Goal: Transaction & Acquisition: Purchase product/service

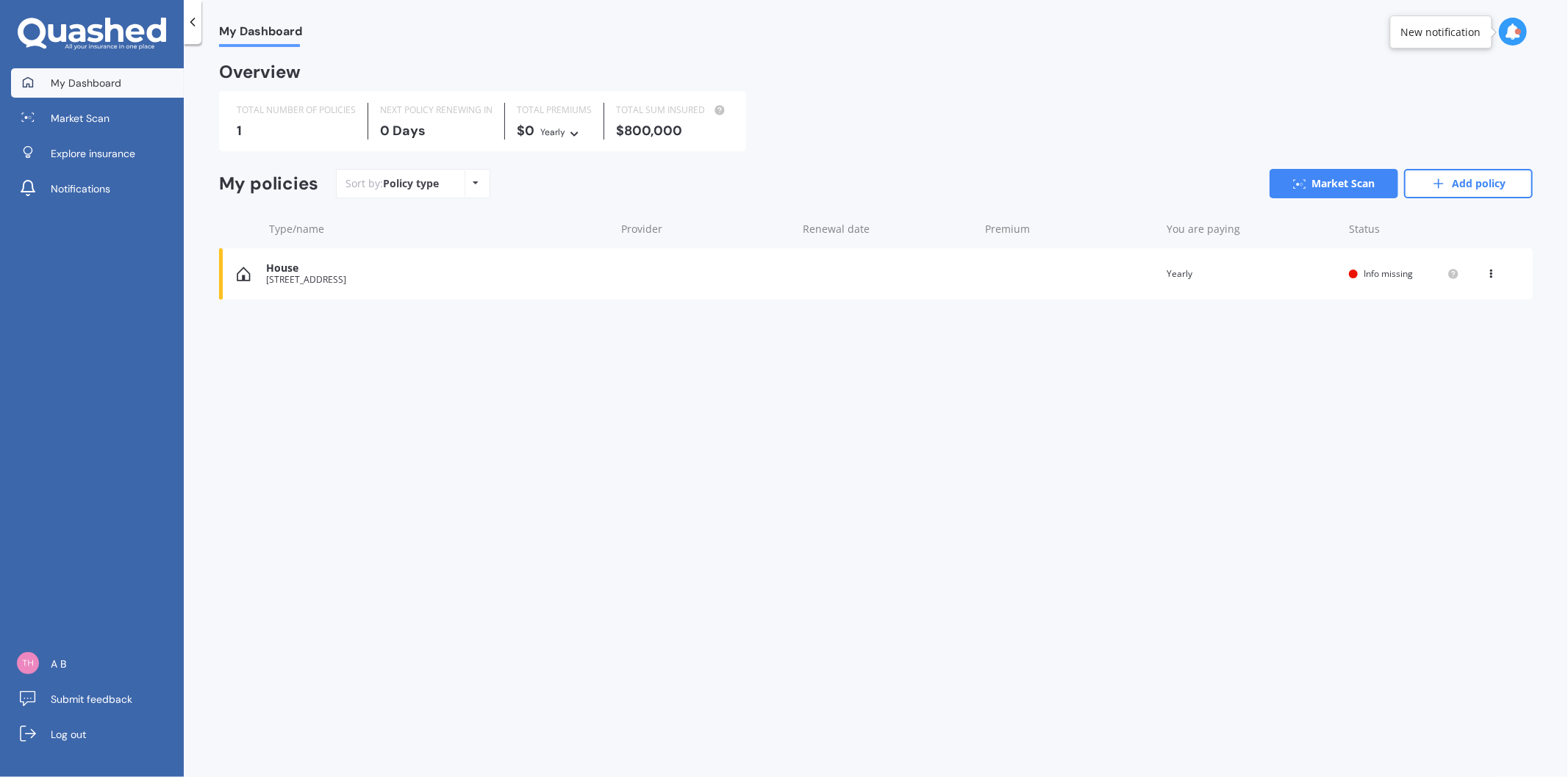
click at [311, 281] on div "[STREET_ADDRESS]" at bounding box center [436, 280] width 341 height 11
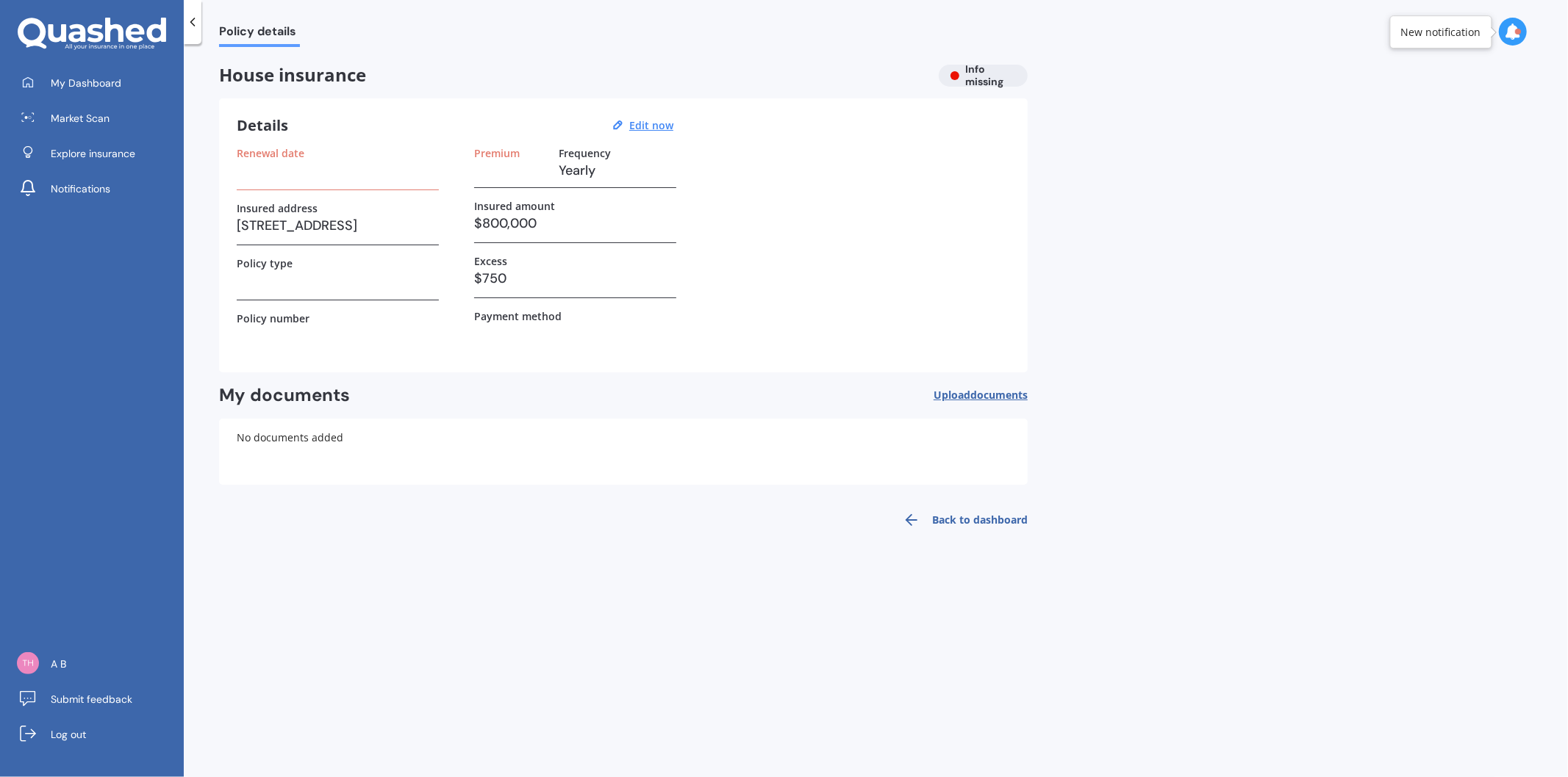
click at [341, 178] on h3 at bounding box center [337, 170] width 203 height 22
click at [284, 152] on label "Renewal date" at bounding box center [270, 153] width 68 height 12
click at [644, 129] on u "Edit now" at bounding box center [651, 126] width 44 height 14
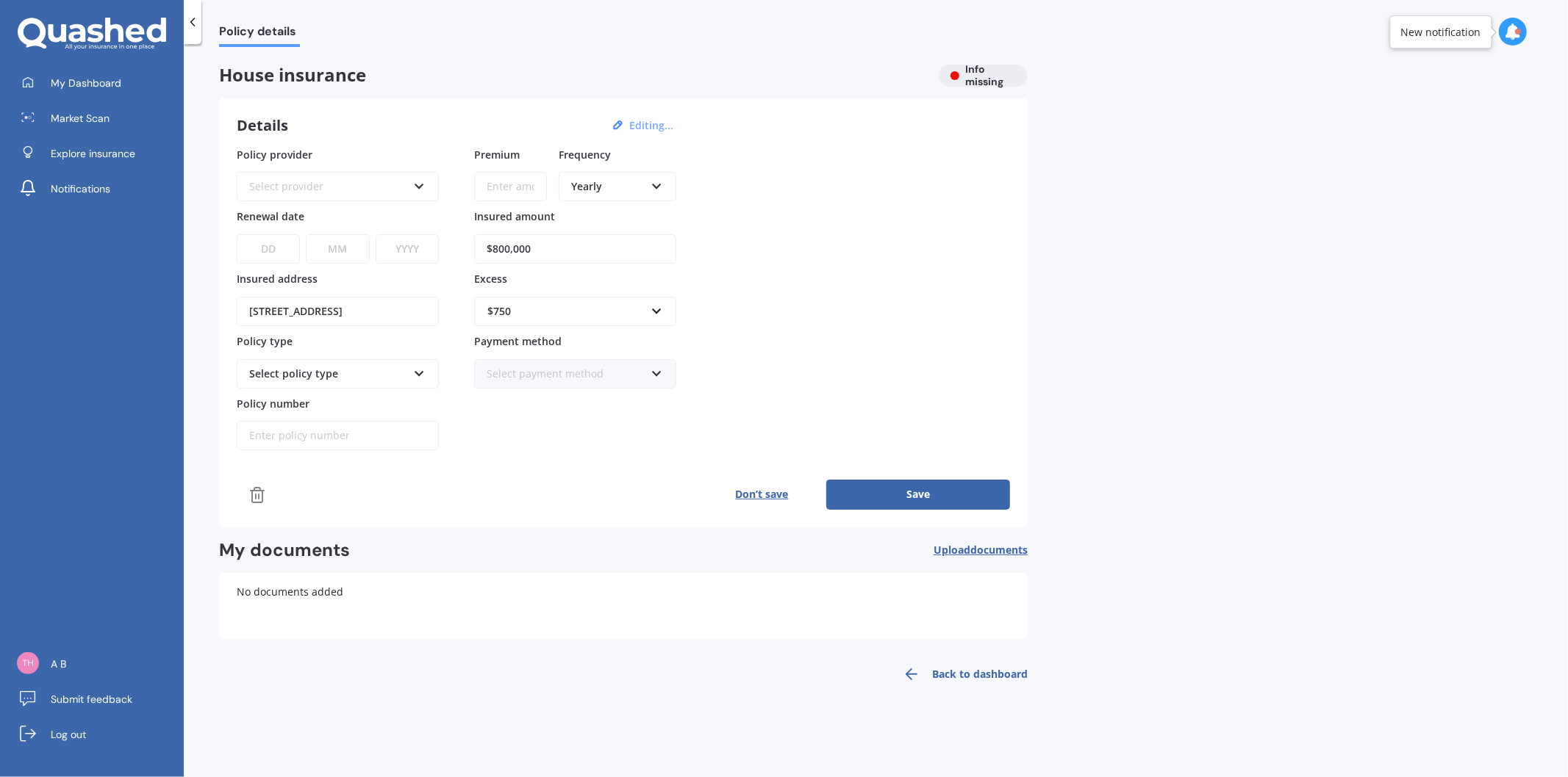
click at [952, 663] on link "Back to dashboard" at bounding box center [961, 674] width 134 height 36
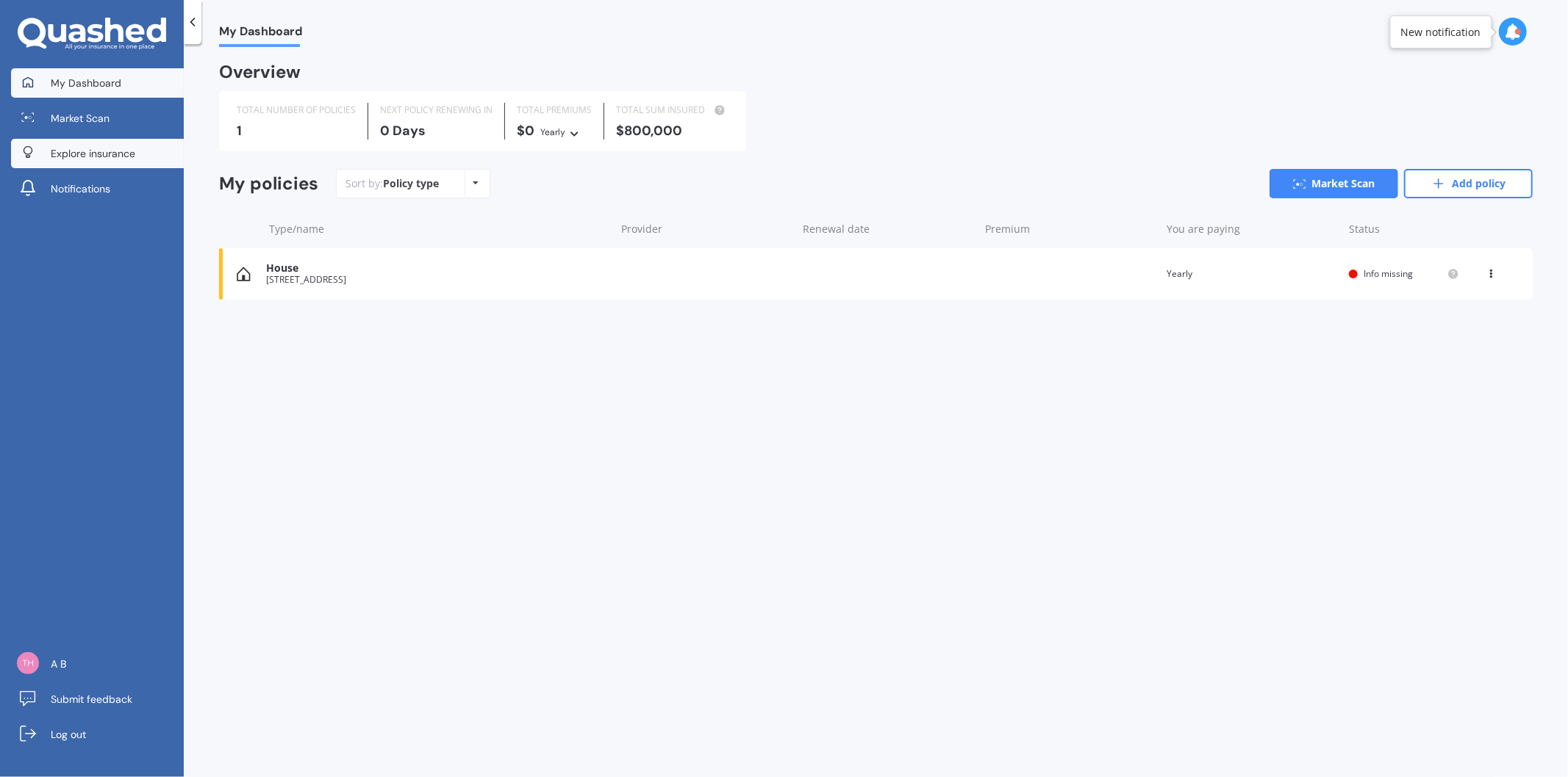
click at [140, 153] on link "Explore insurance" at bounding box center [97, 153] width 173 height 29
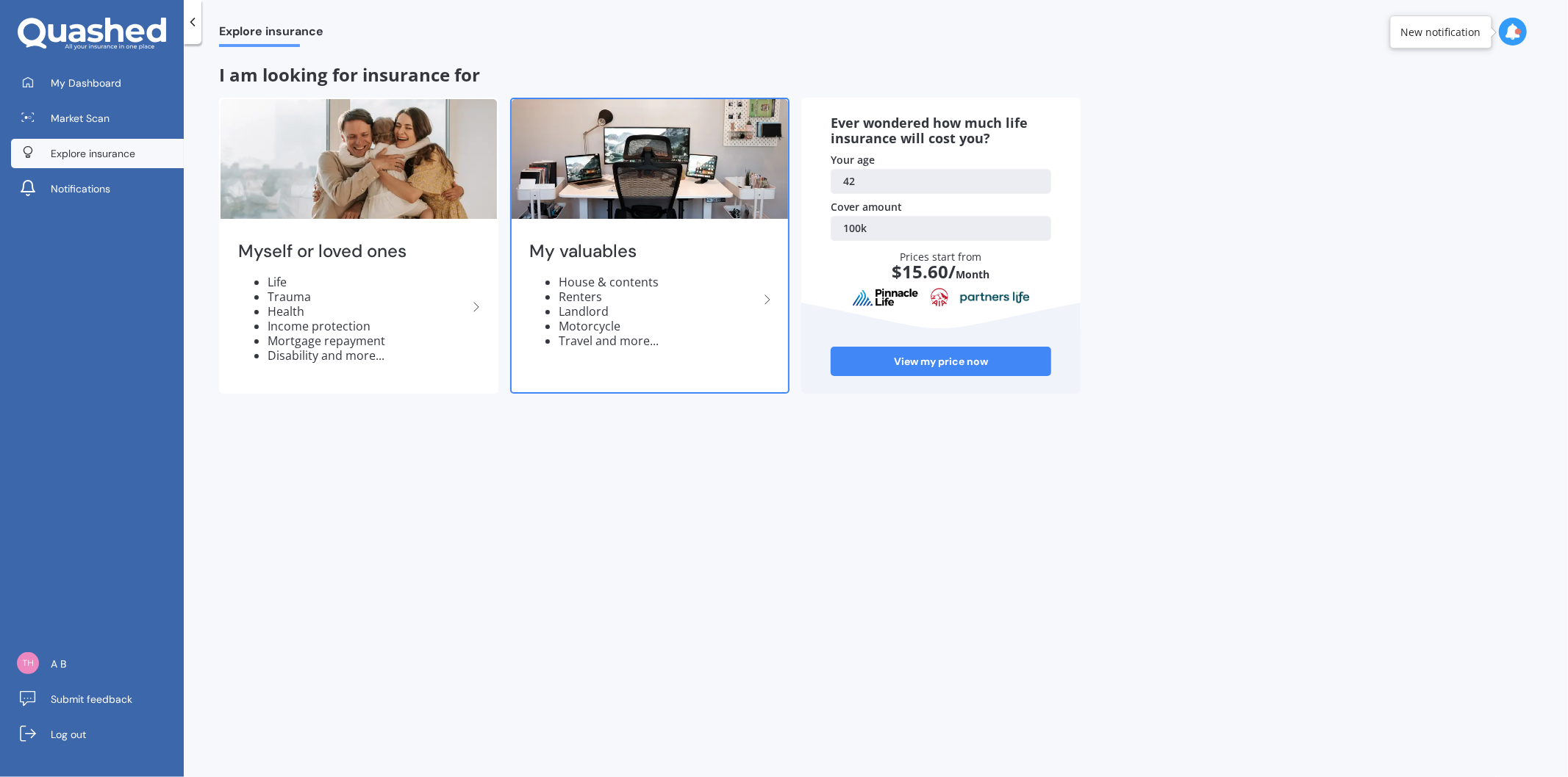
click at [582, 351] on div "My valuables House & contents Renters Landlord Motorcycle Travel and more..." at bounding box center [650, 301] width 277 height 155
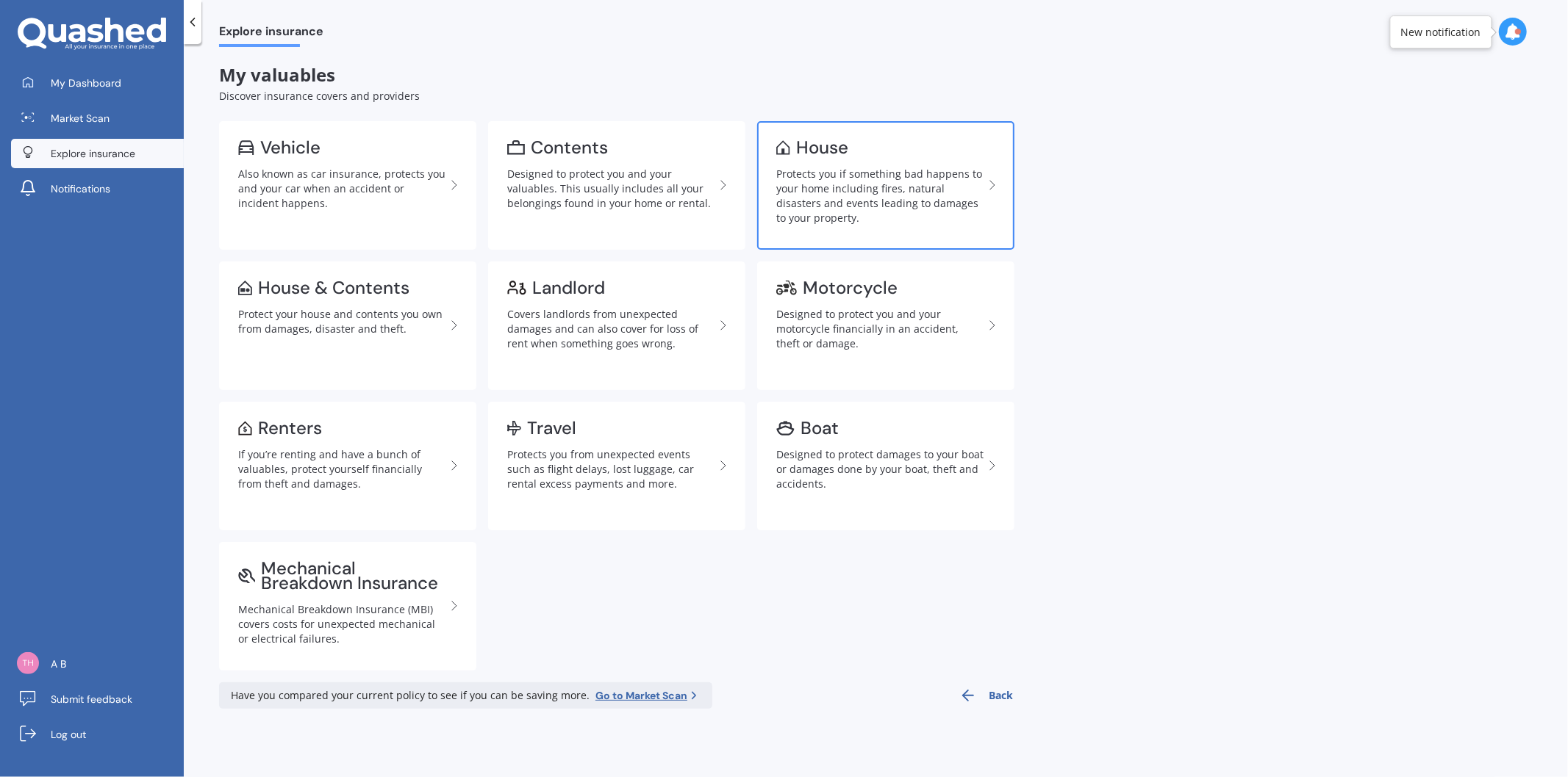
click at [819, 189] on div "Protects you if something bad happens to your home including fires, natural dis…" at bounding box center [880, 196] width 207 height 59
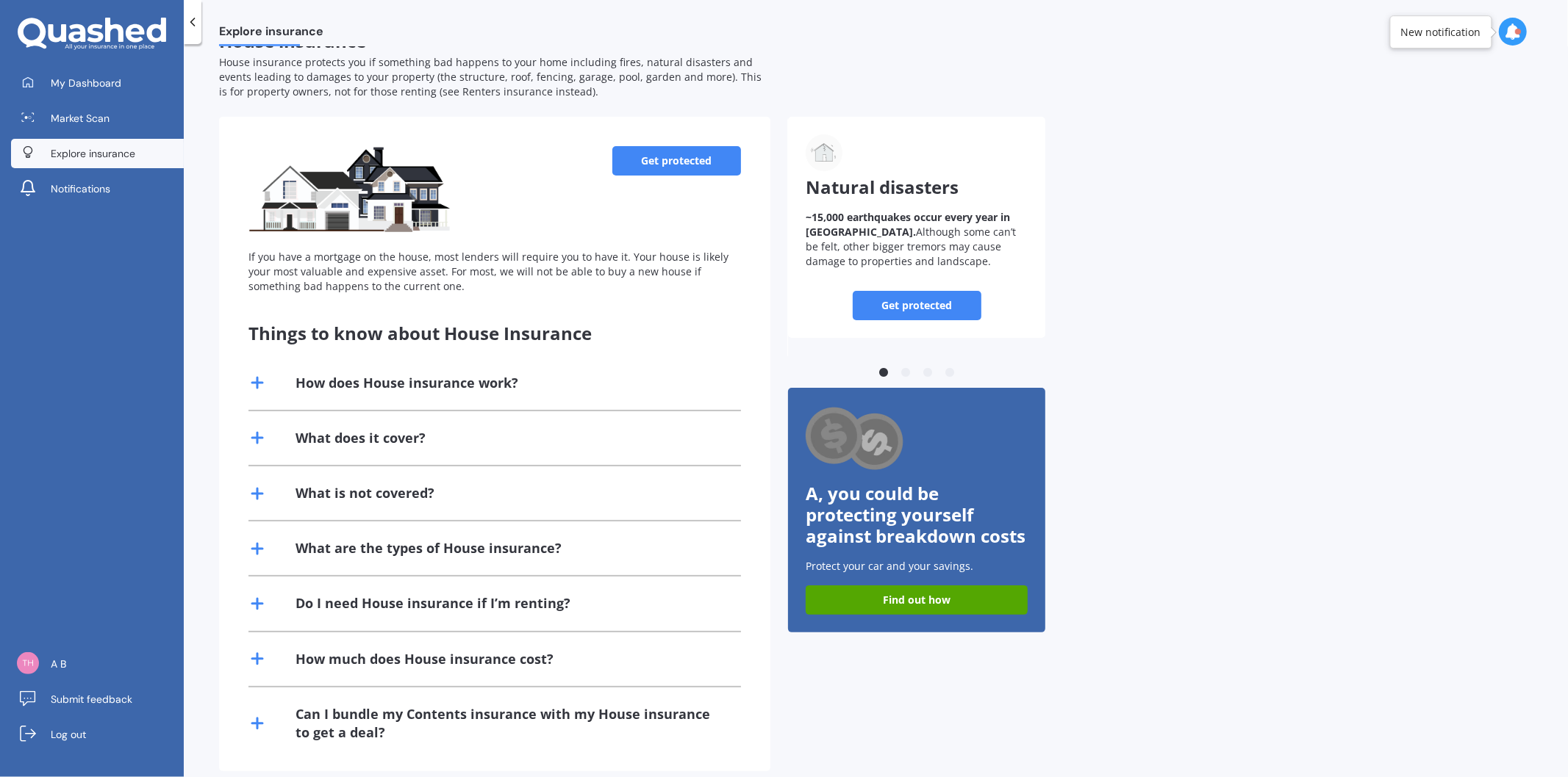
scroll to position [49, 0]
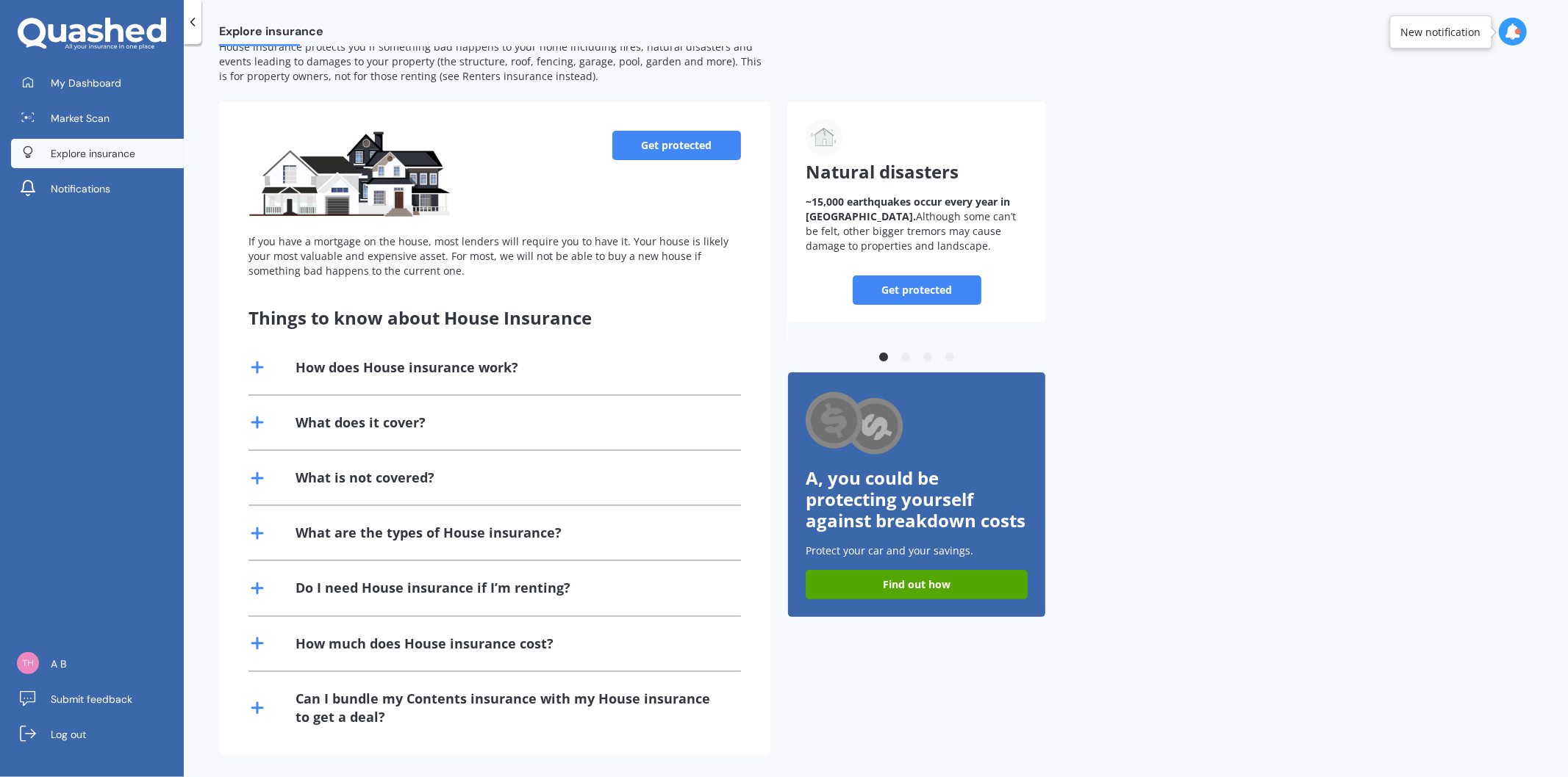
click at [665, 710] on div "Can I bundle my Contents insurance with my House insurance to get a deal?" at bounding box center [509, 707] width 427 height 37
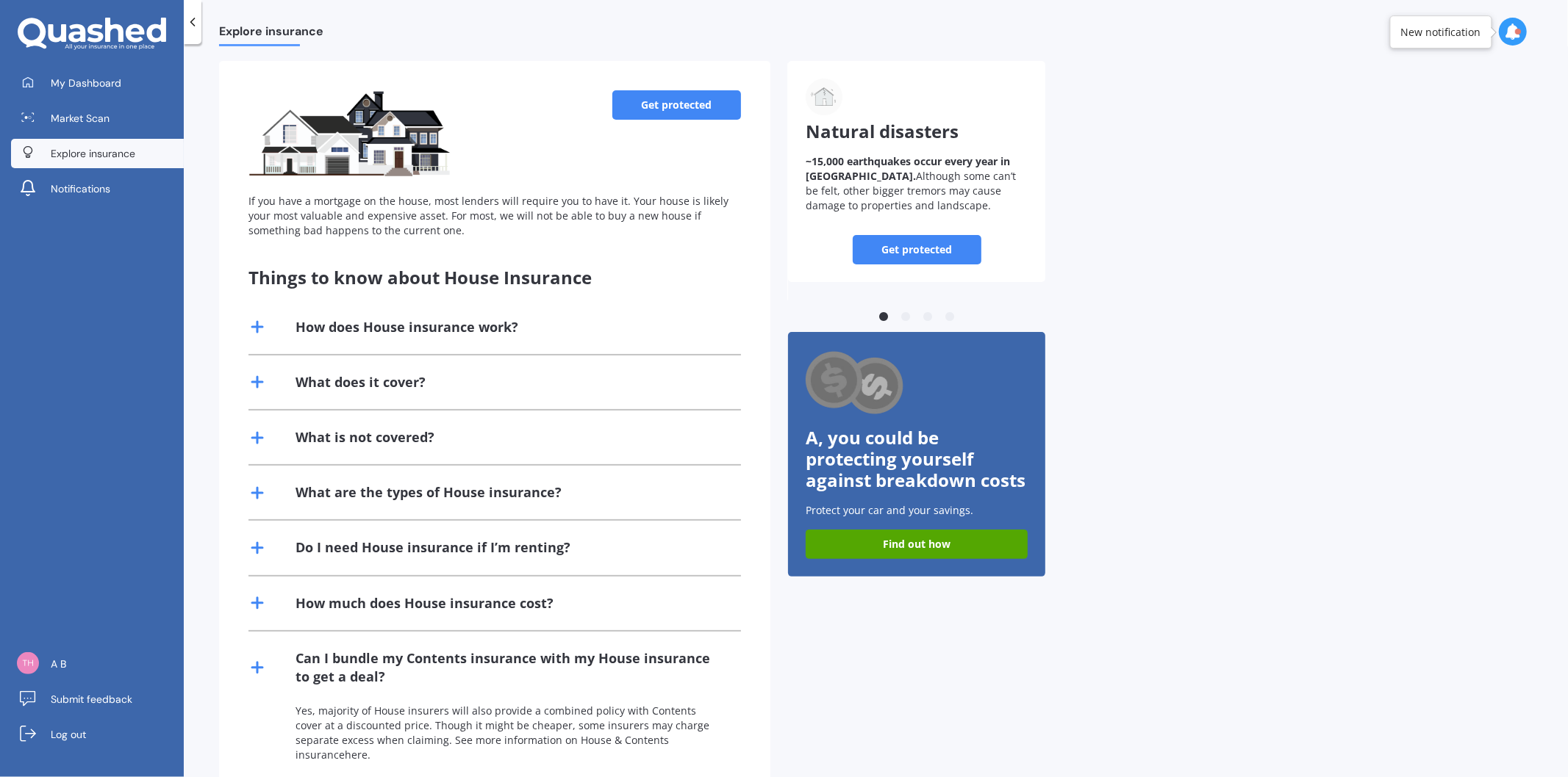
scroll to position [112, 0]
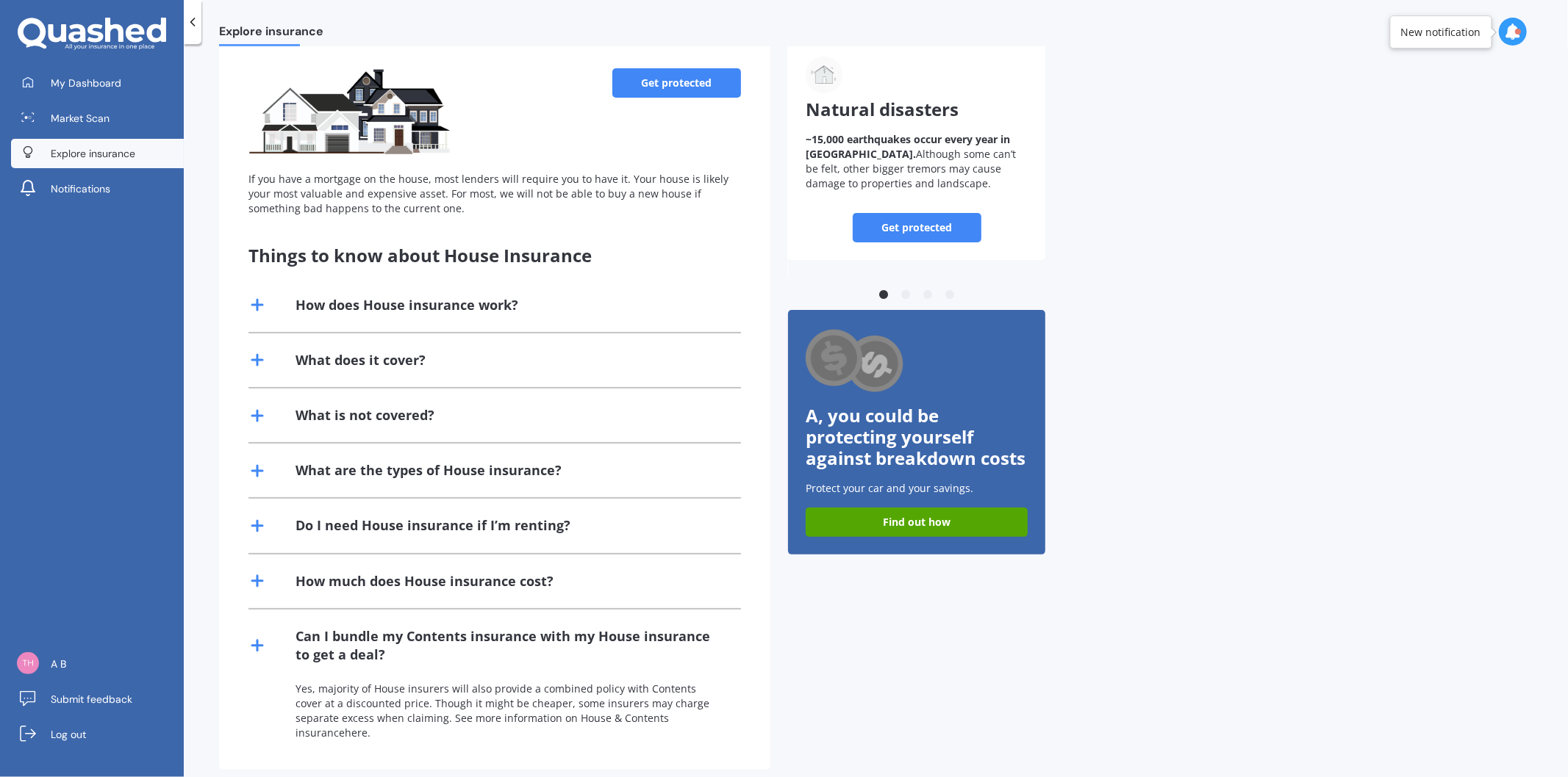
click at [510, 579] on div "How much does House insurance cost?" at bounding box center [424, 582] width 258 height 19
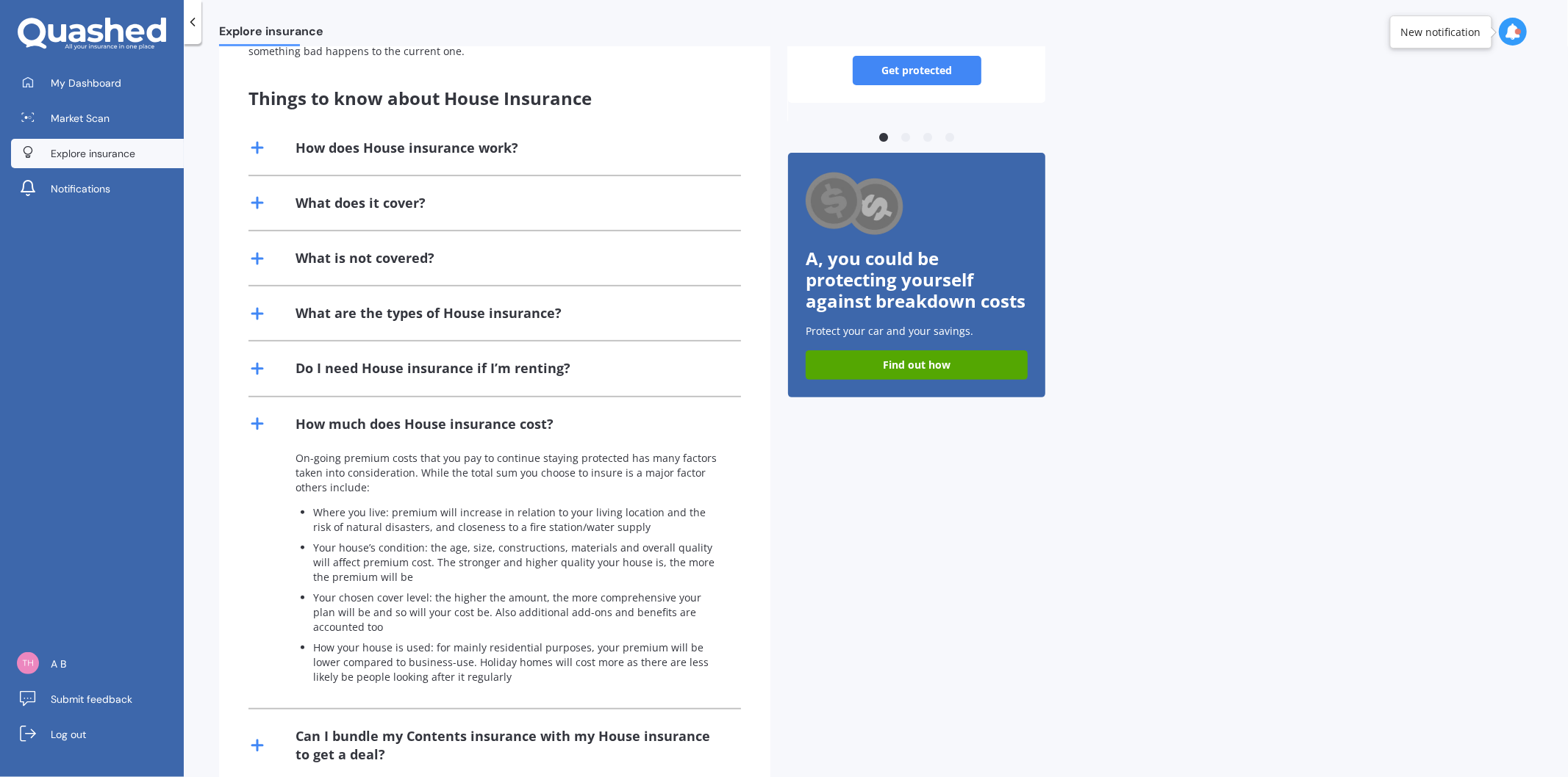
scroll to position [275, 0]
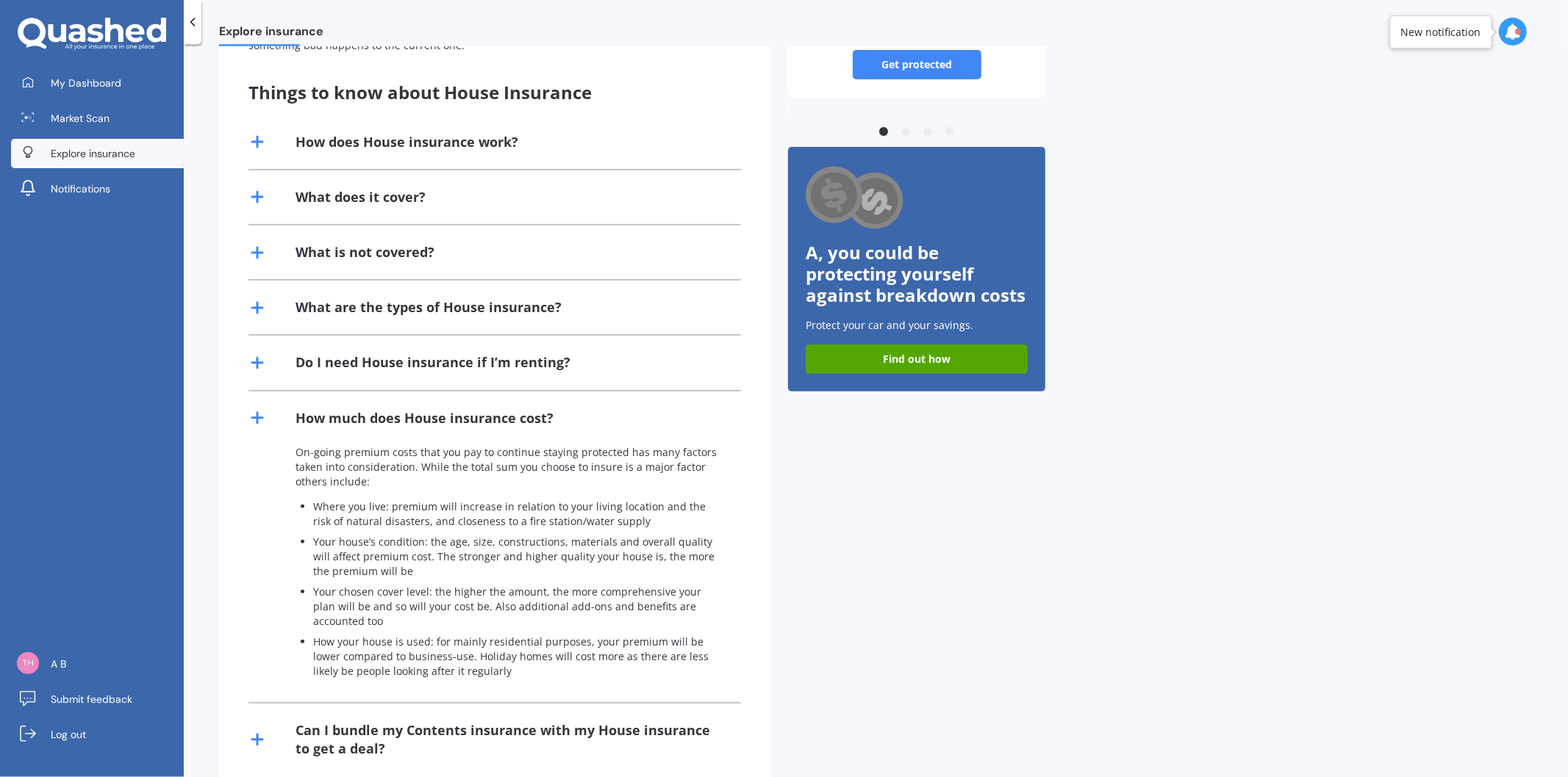
click at [503, 304] on div "What are the types of House insurance?" at bounding box center [428, 307] width 266 height 19
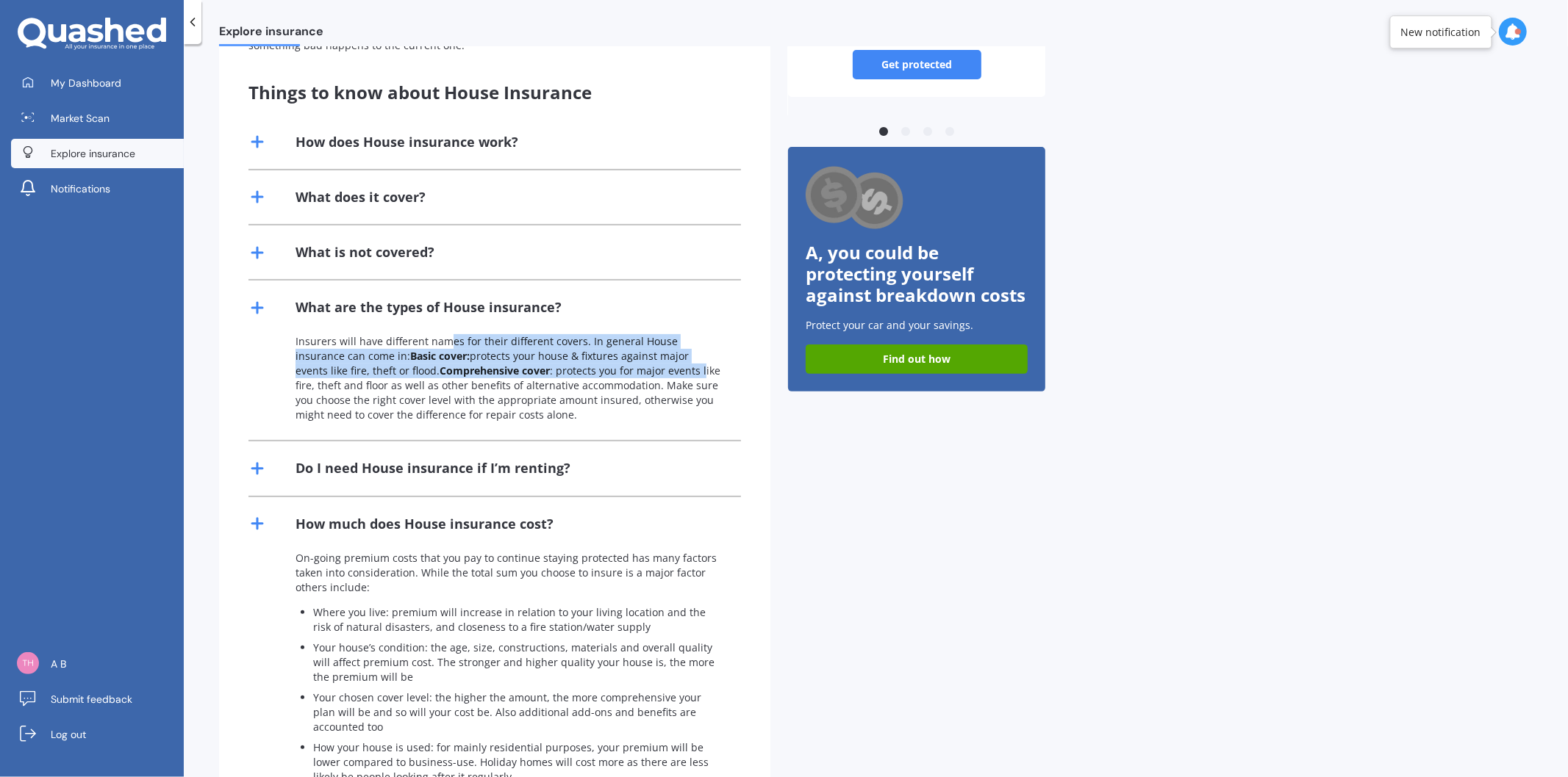
drag, startPoint x: 494, startPoint y: 348, endPoint x: 626, endPoint y: 364, distance: 133.0
click at [626, 364] on p "Insurers will have different names for their different covers. In general House…" at bounding box center [509, 378] width 427 height 88
click at [600, 373] on p "Insurers will have different names for their different covers. In general House…" at bounding box center [509, 378] width 427 height 88
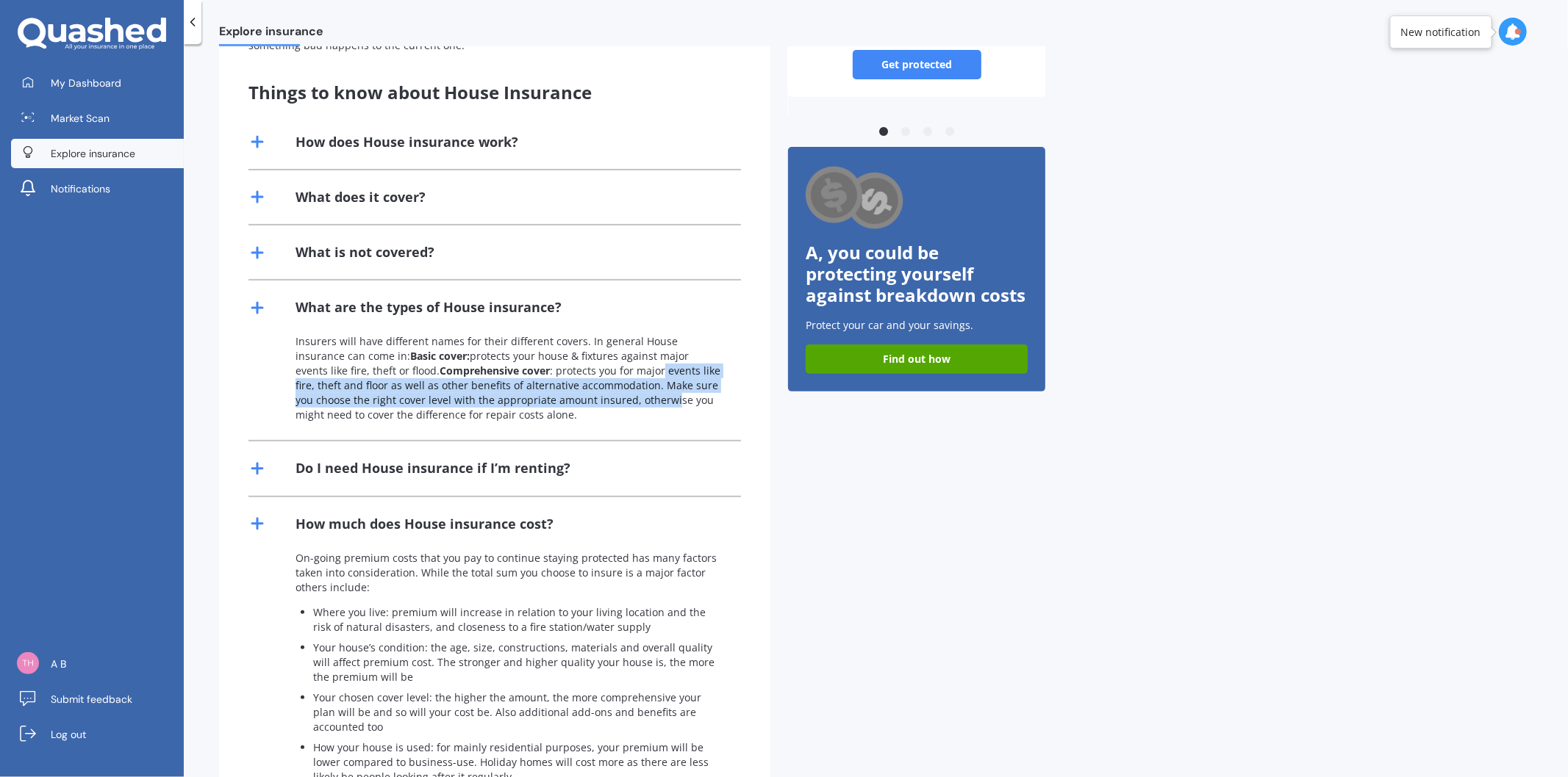
drag, startPoint x: 586, startPoint y: 375, endPoint x: 594, endPoint y: 398, distance: 24.4
click at [594, 398] on p "Insurers will have different names for their different covers. In general House…" at bounding box center [509, 378] width 427 height 88
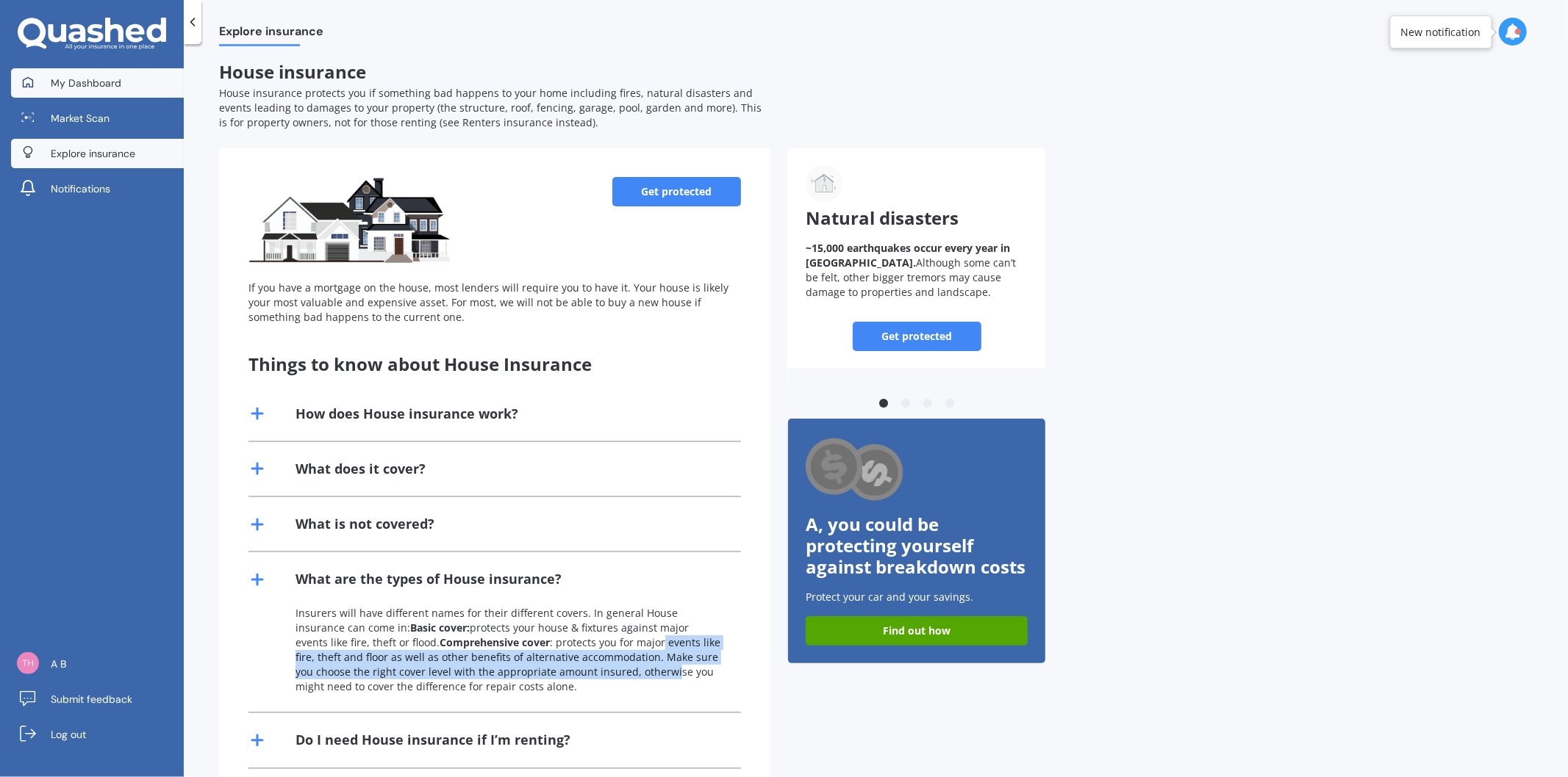
scroll to position [0, 0]
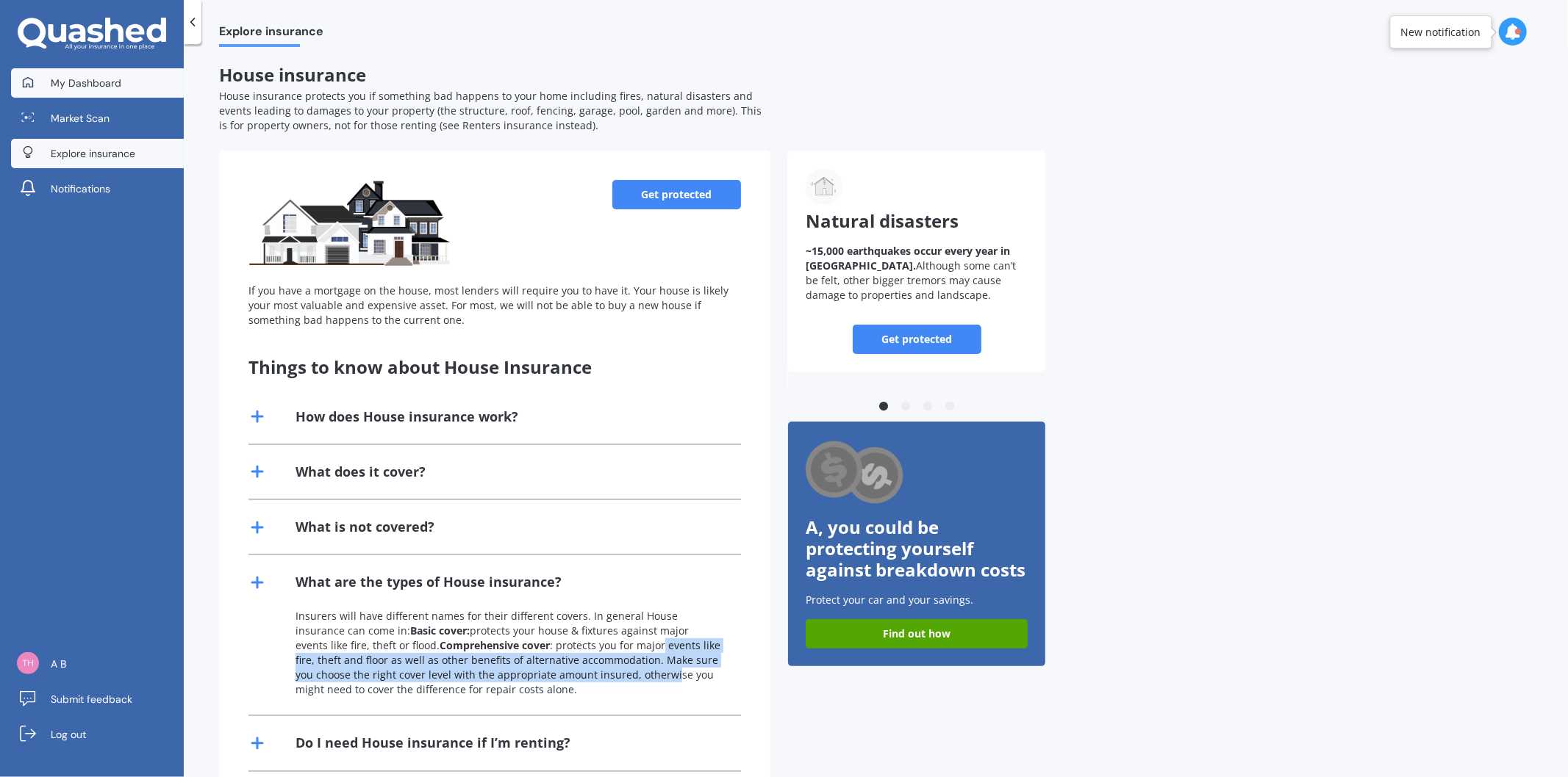
click at [104, 81] on span "My Dashboard" at bounding box center [86, 83] width 71 height 14
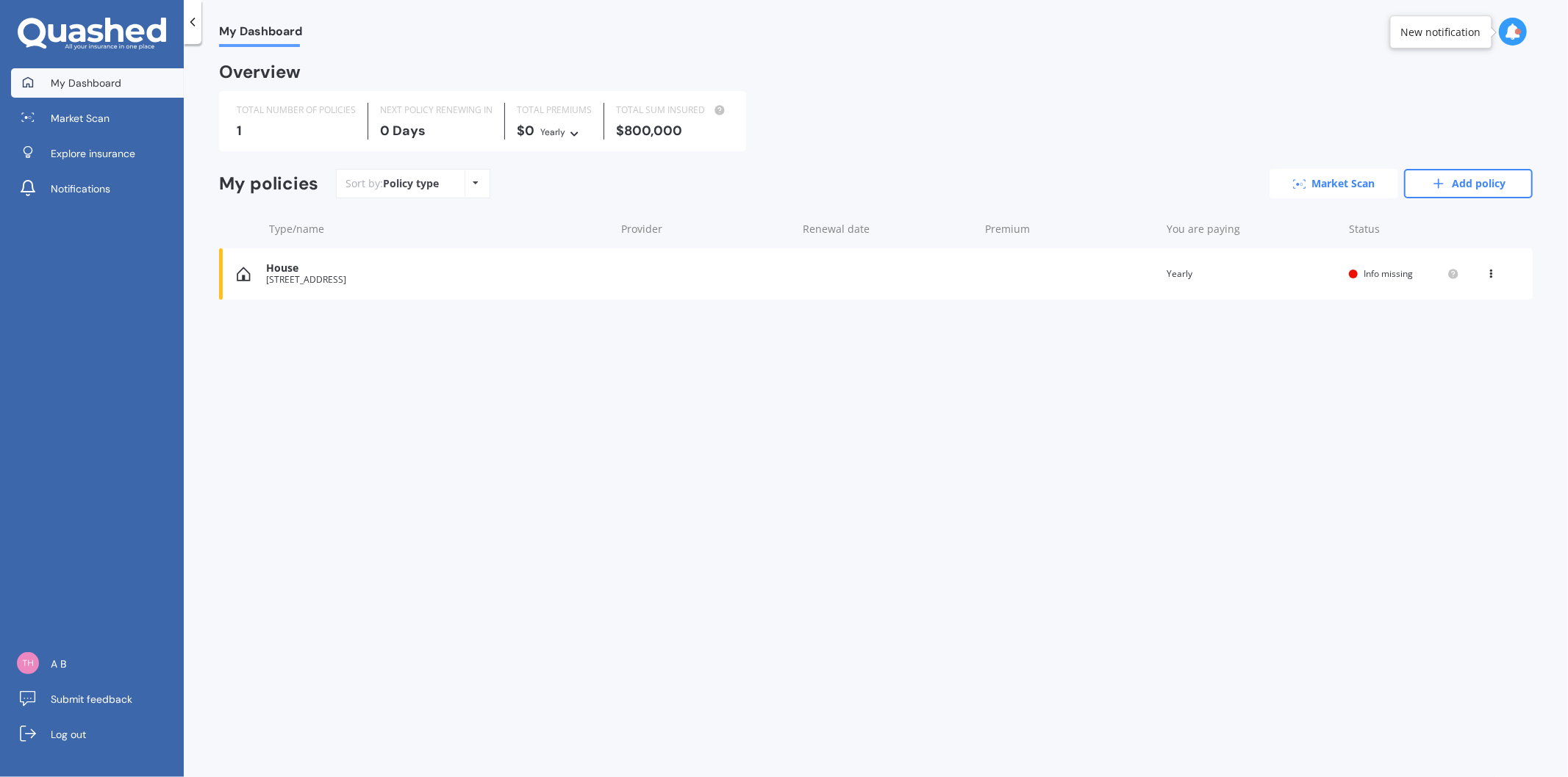
click at [1320, 184] on link "Market Scan" at bounding box center [1333, 183] width 129 height 29
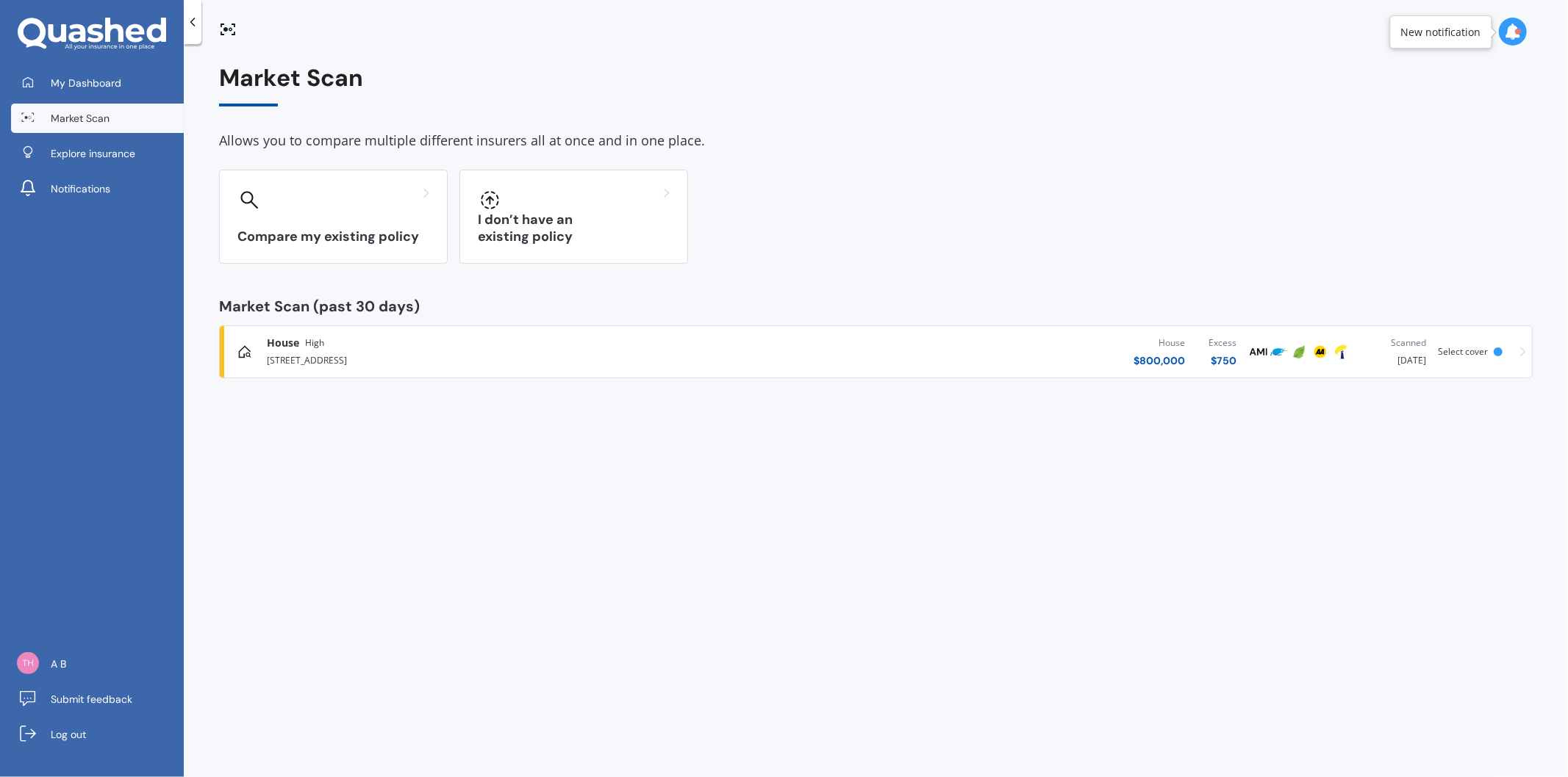
click at [340, 359] on div "[STREET_ADDRESS]" at bounding box center [505, 360] width 477 height 18
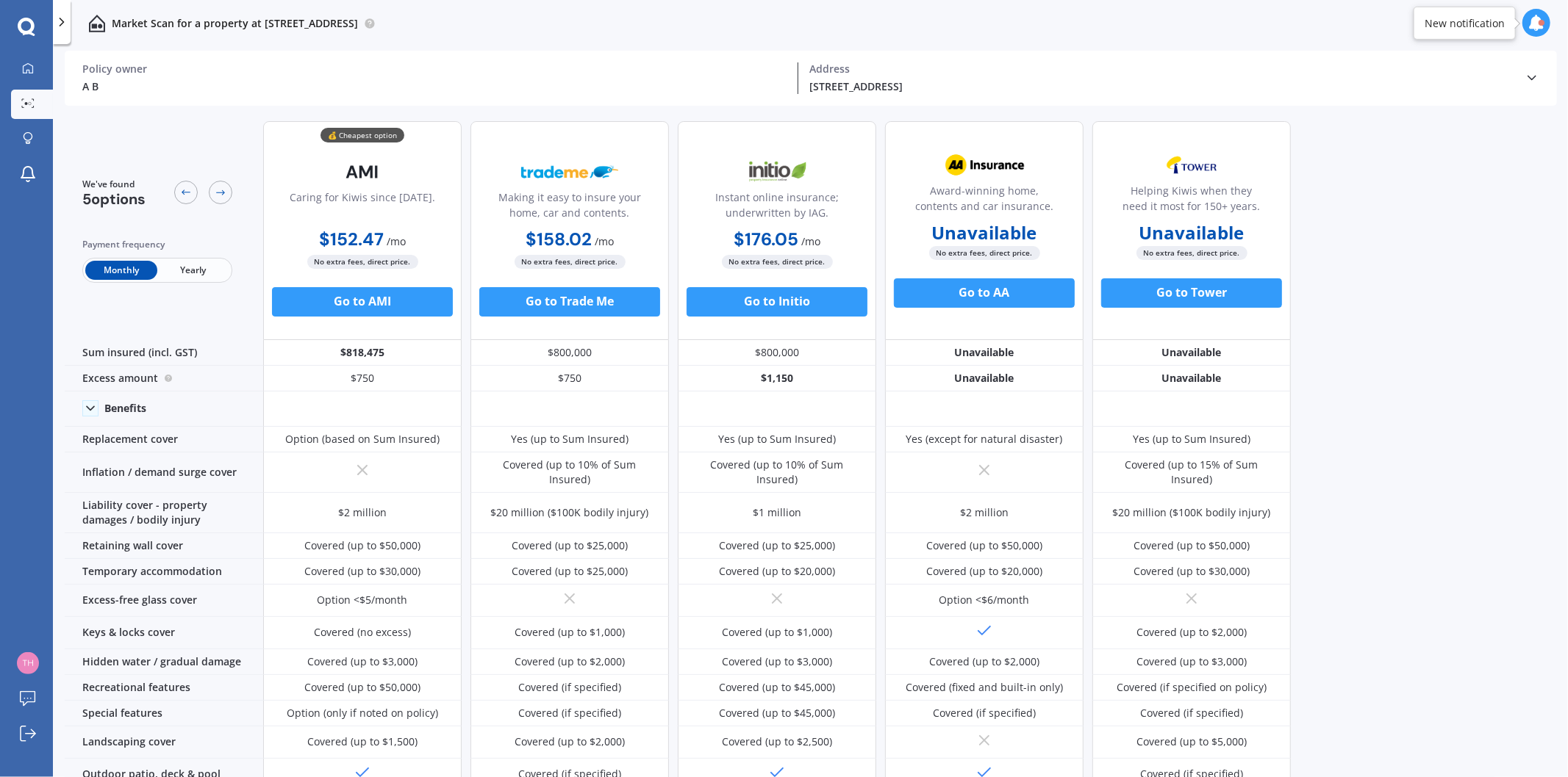
click at [198, 263] on span "Yearly" at bounding box center [193, 269] width 72 height 19
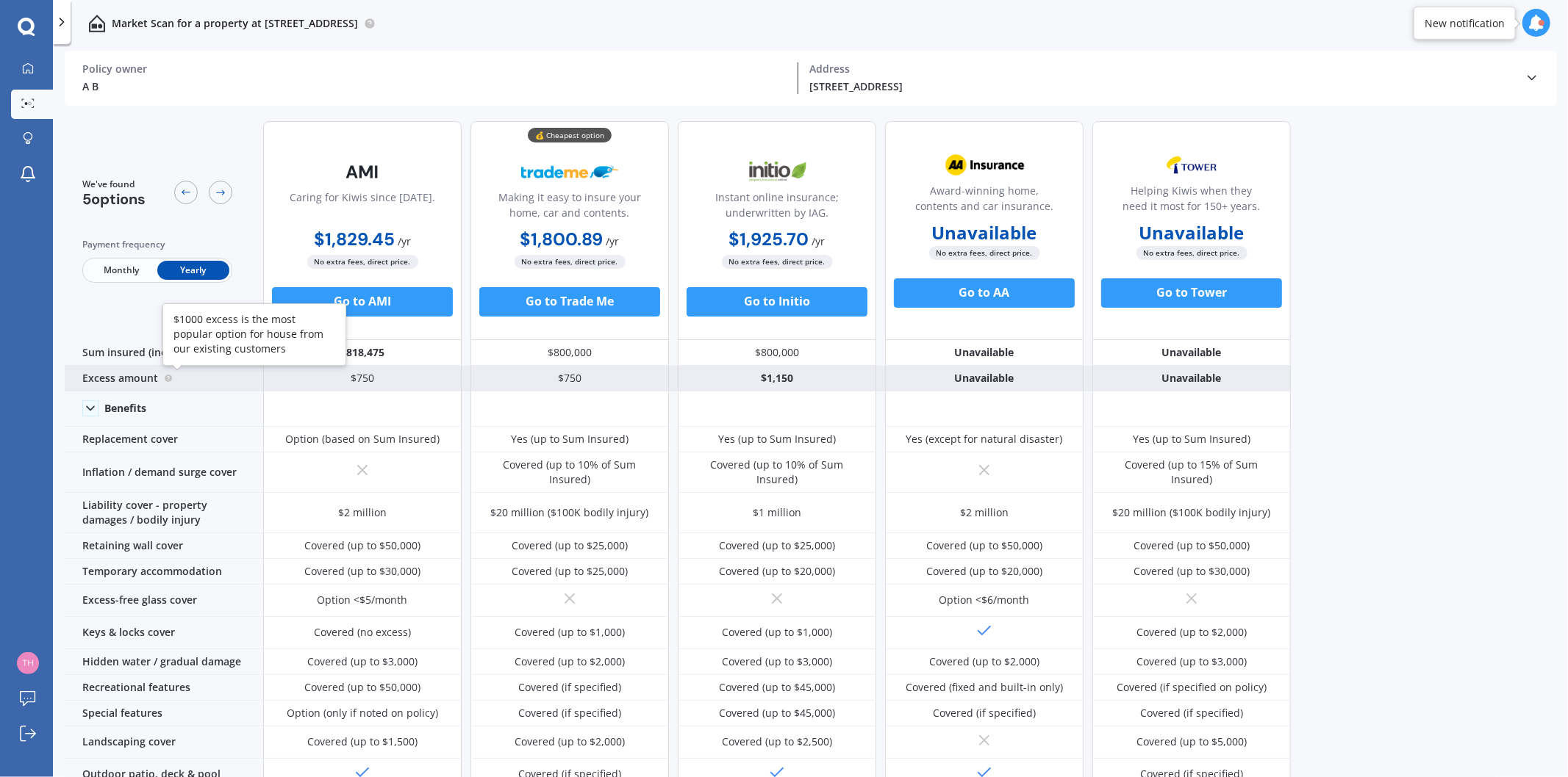
click at [168, 377] on icon at bounding box center [169, 377] width 2 height 2
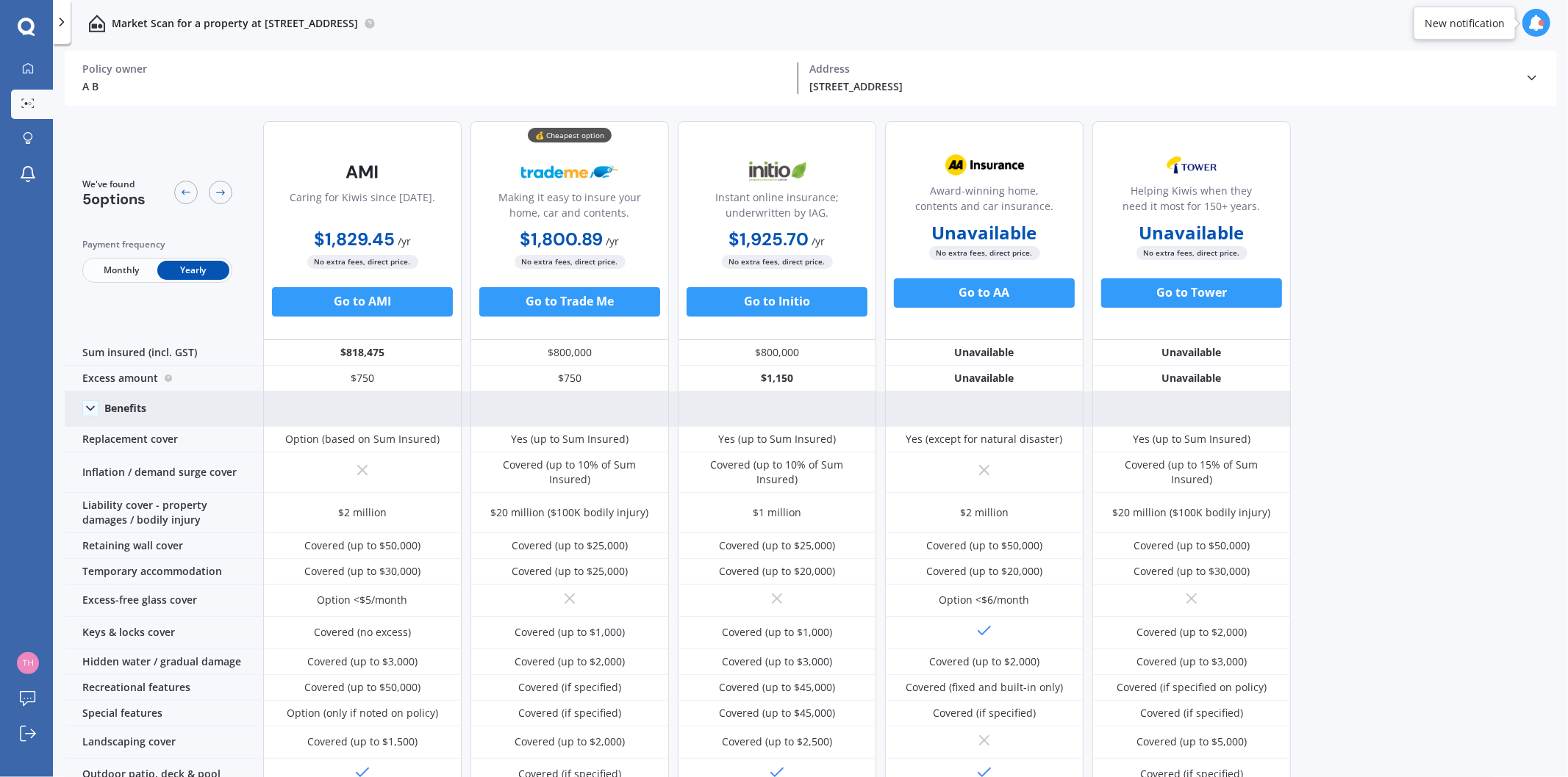
click at [90, 410] on polyline at bounding box center [90, 409] width 7 height 4
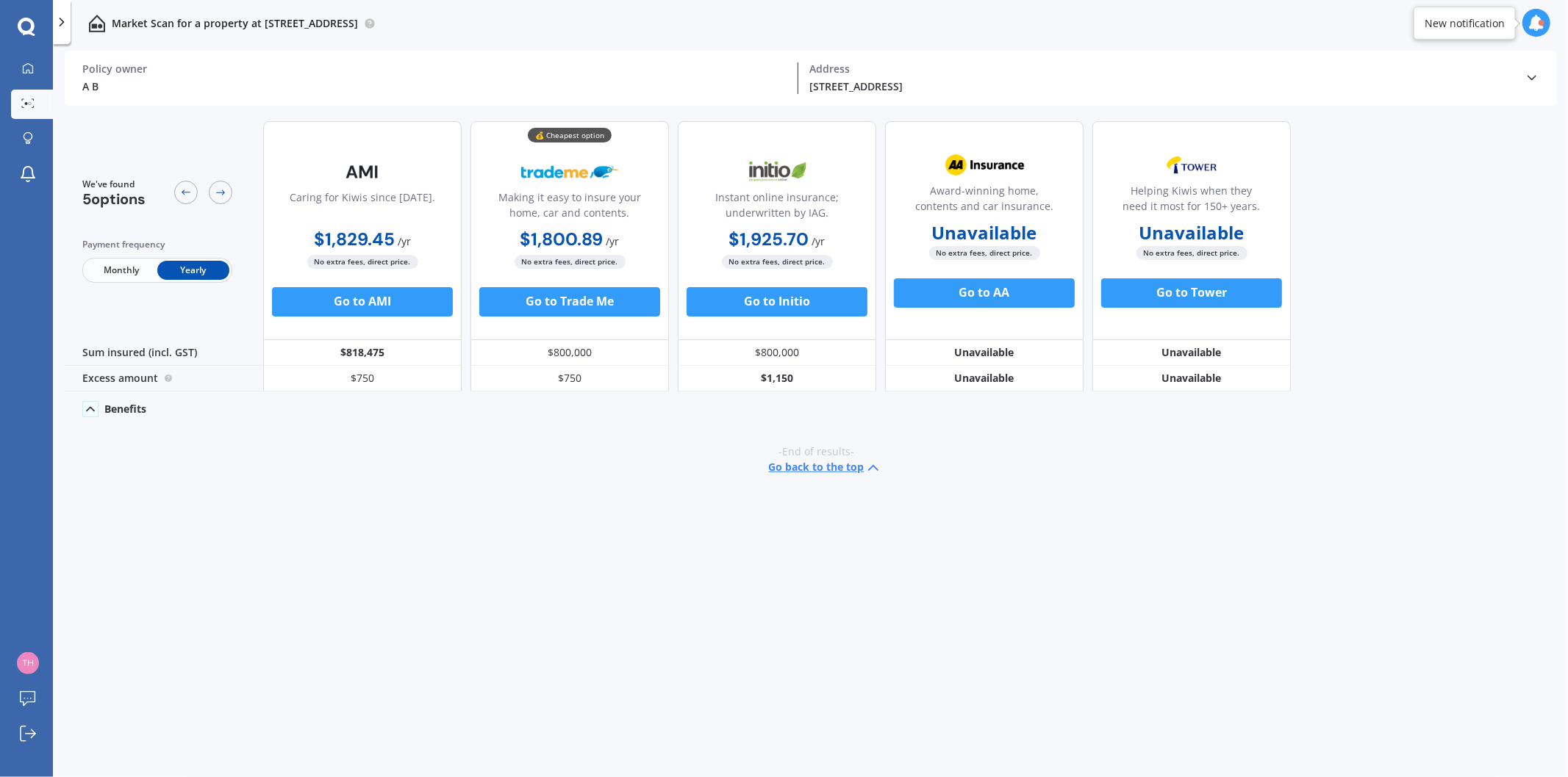
click at [139, 265] on span "Monthly" at bounding box center [121, 269] width 72 height 19
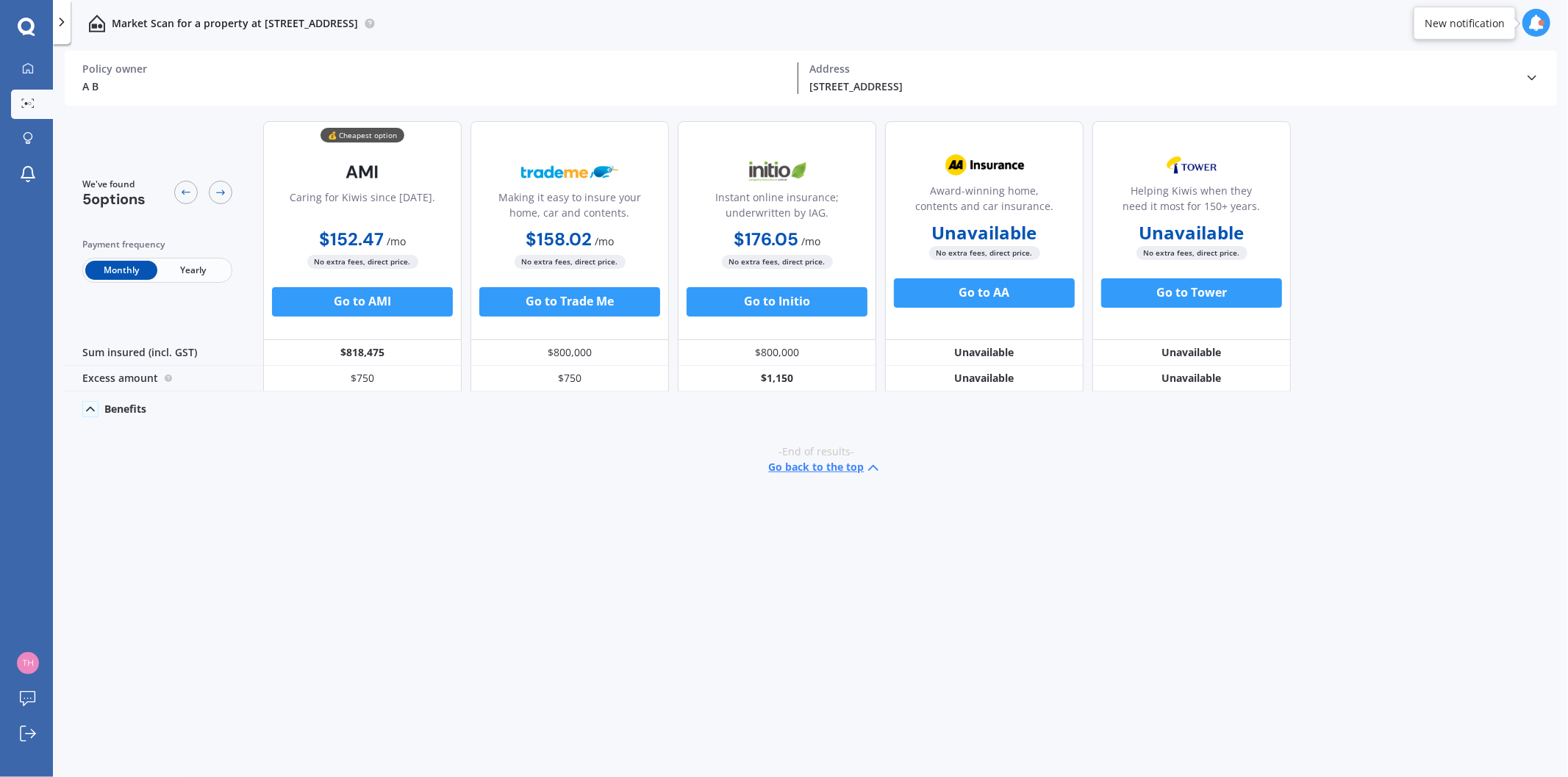
click at [201, 272] on span "Yearly" at bounding box center [193, 269] width 72 height 19
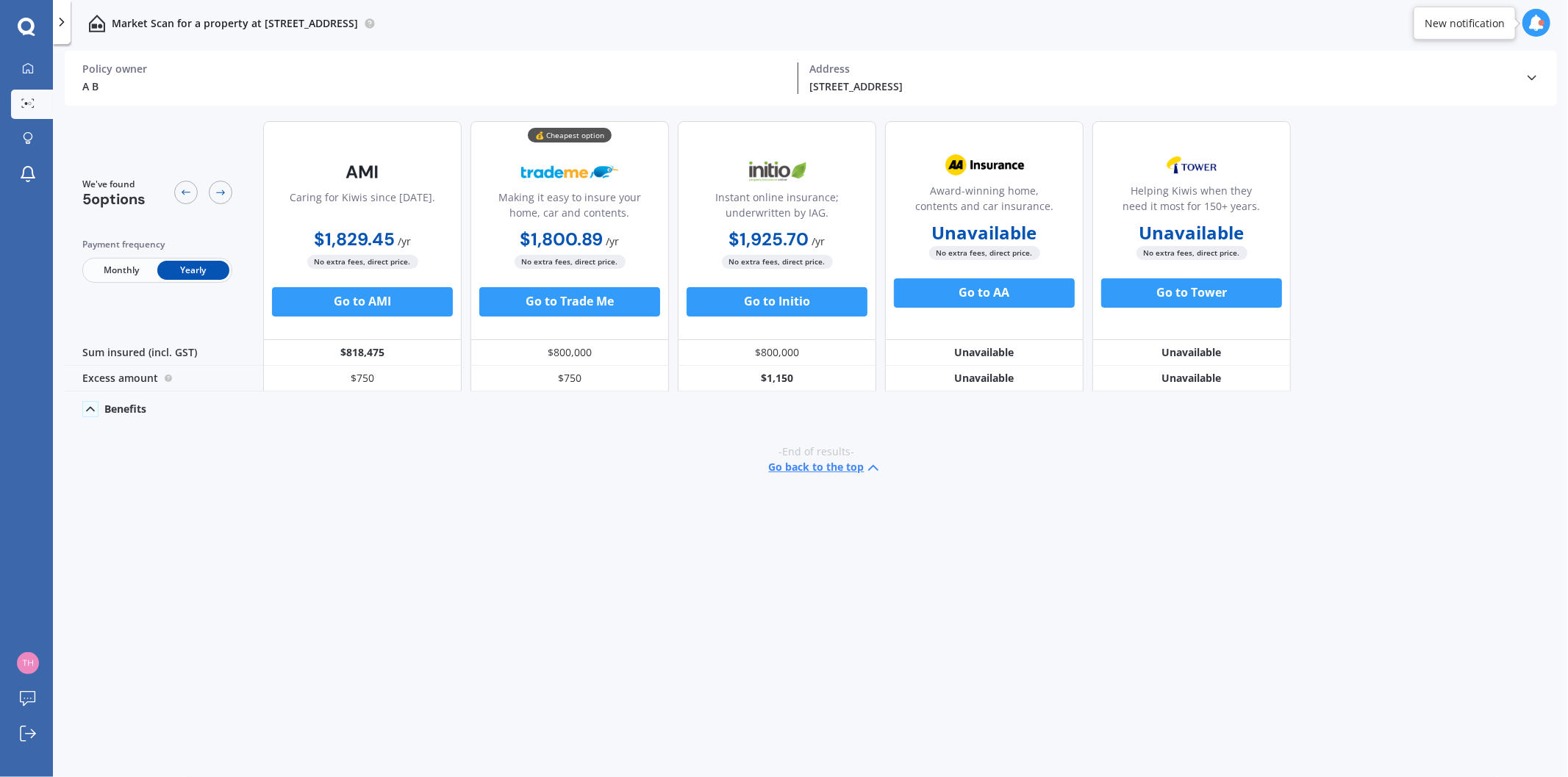
click at [94, 410] on icon at bounding box center [90, 409] width 14 height 14
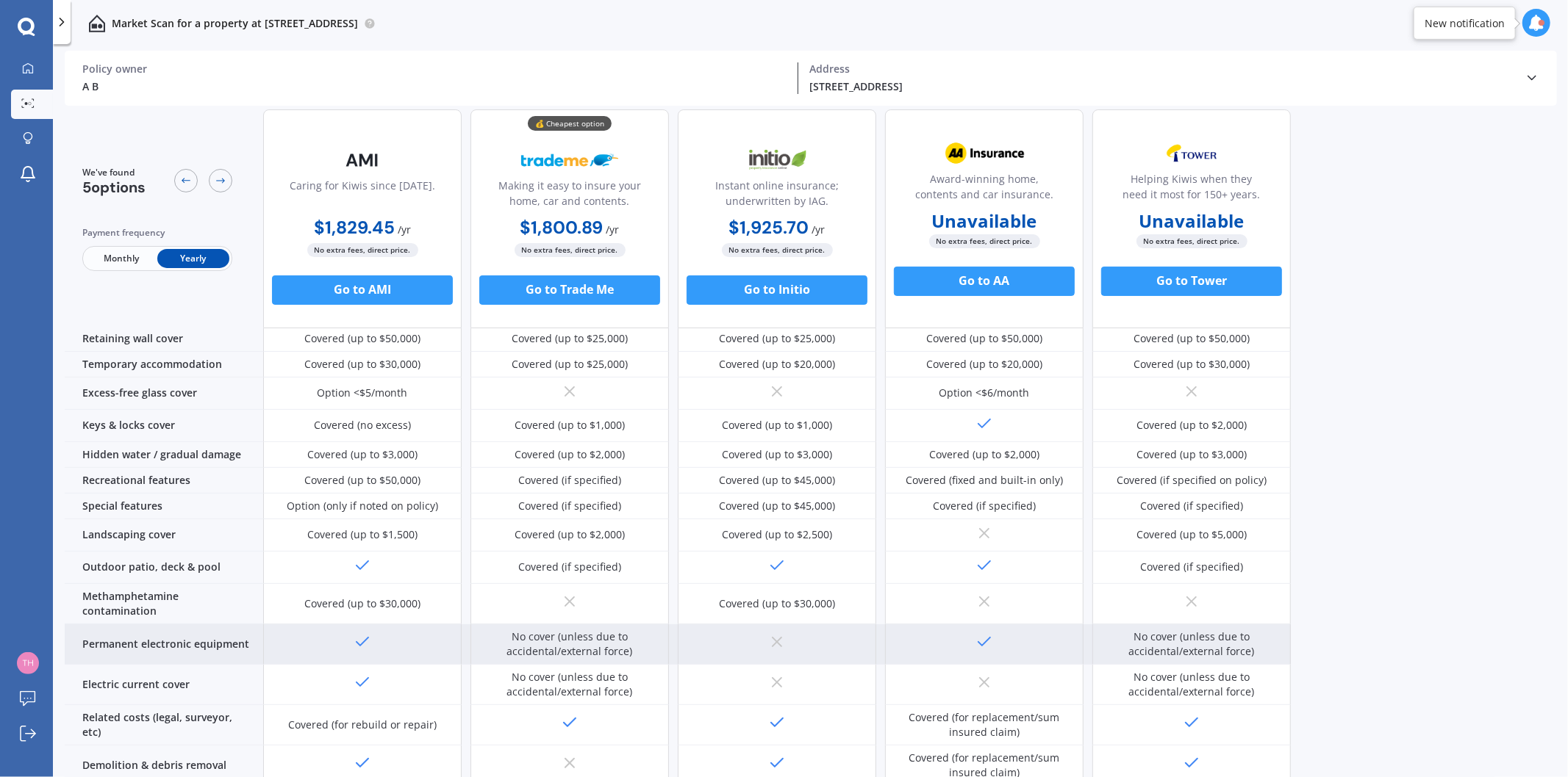
scroll to position [206, 0]
